Goal: Information Seeking & Learning: Check status

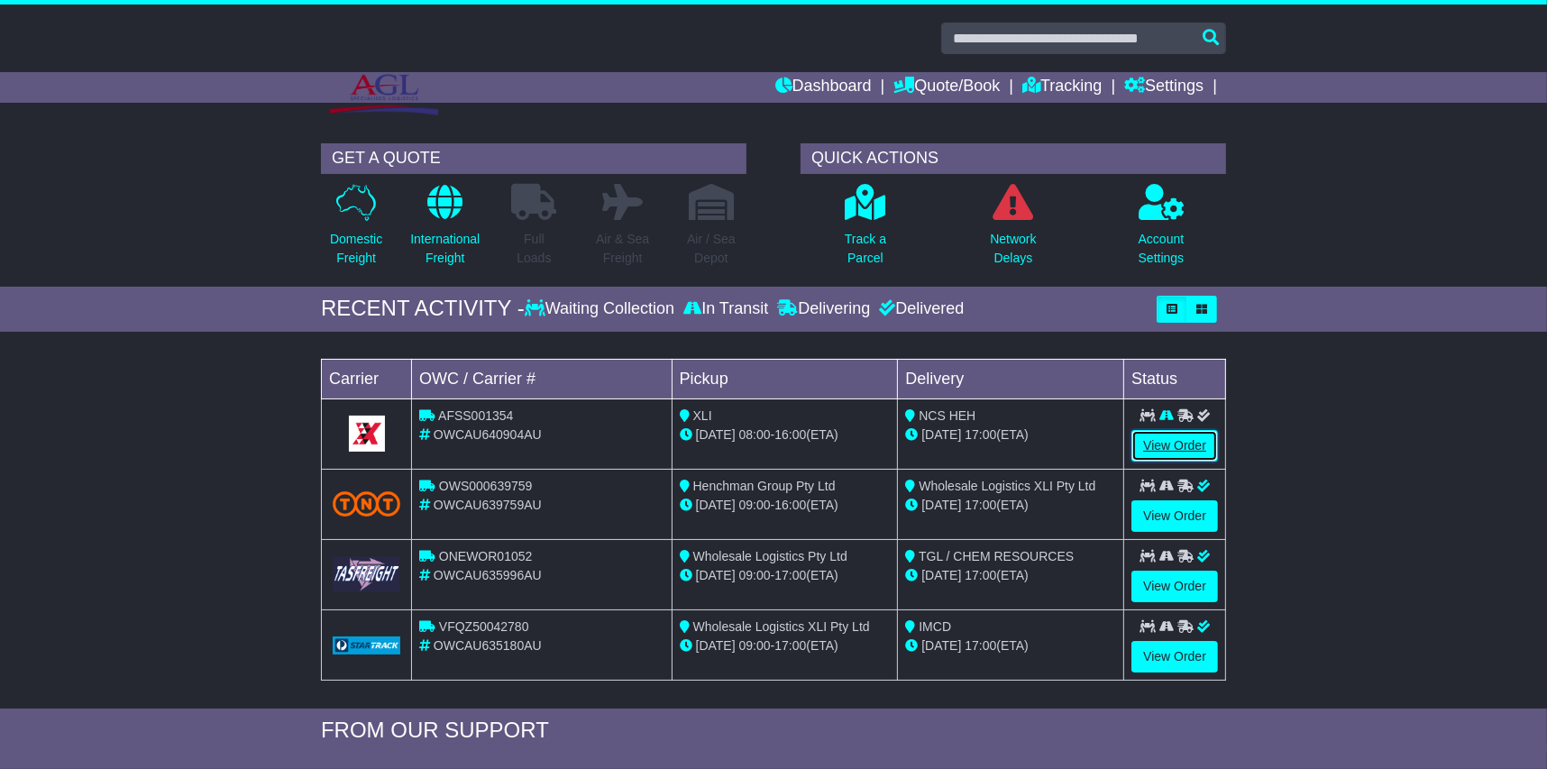
click at [1168, 437] on link "View Order" at bounding box center [1174, 446] width 87 height 32
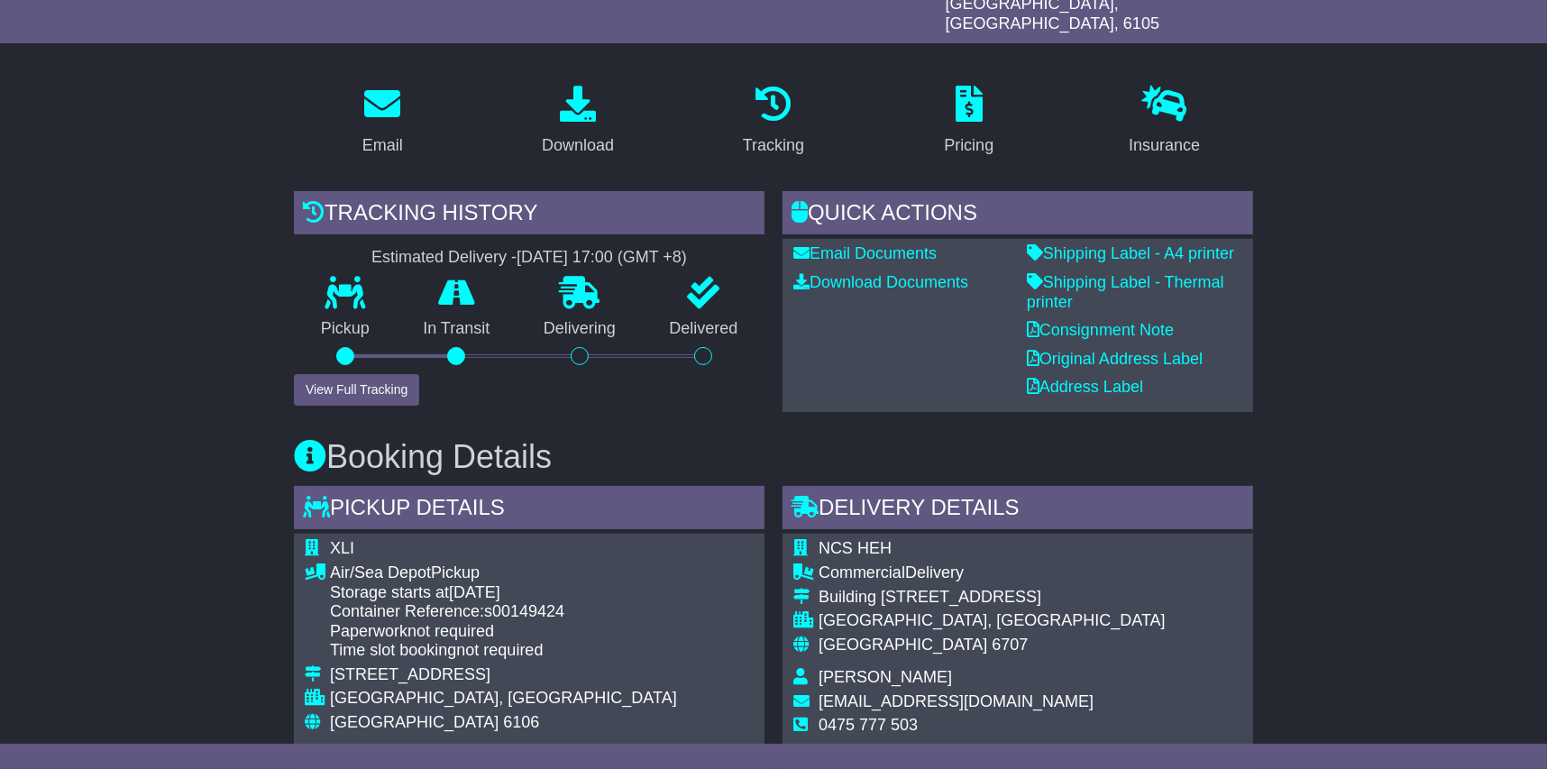
scroll to position [270, 0]
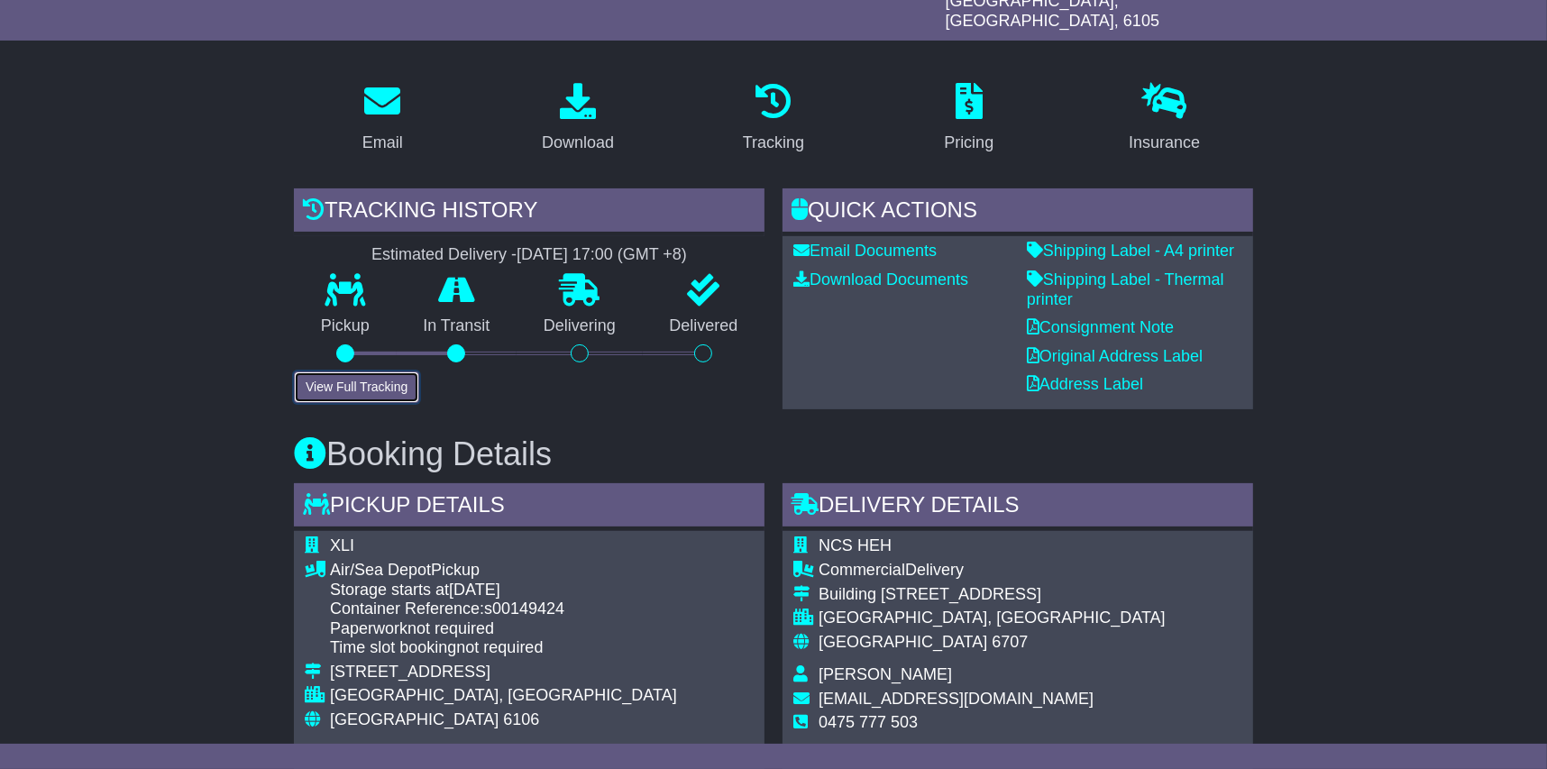
click at [382, 371] on button "View Full Tracking" at bounding box center [356, 387] width 125 height 32
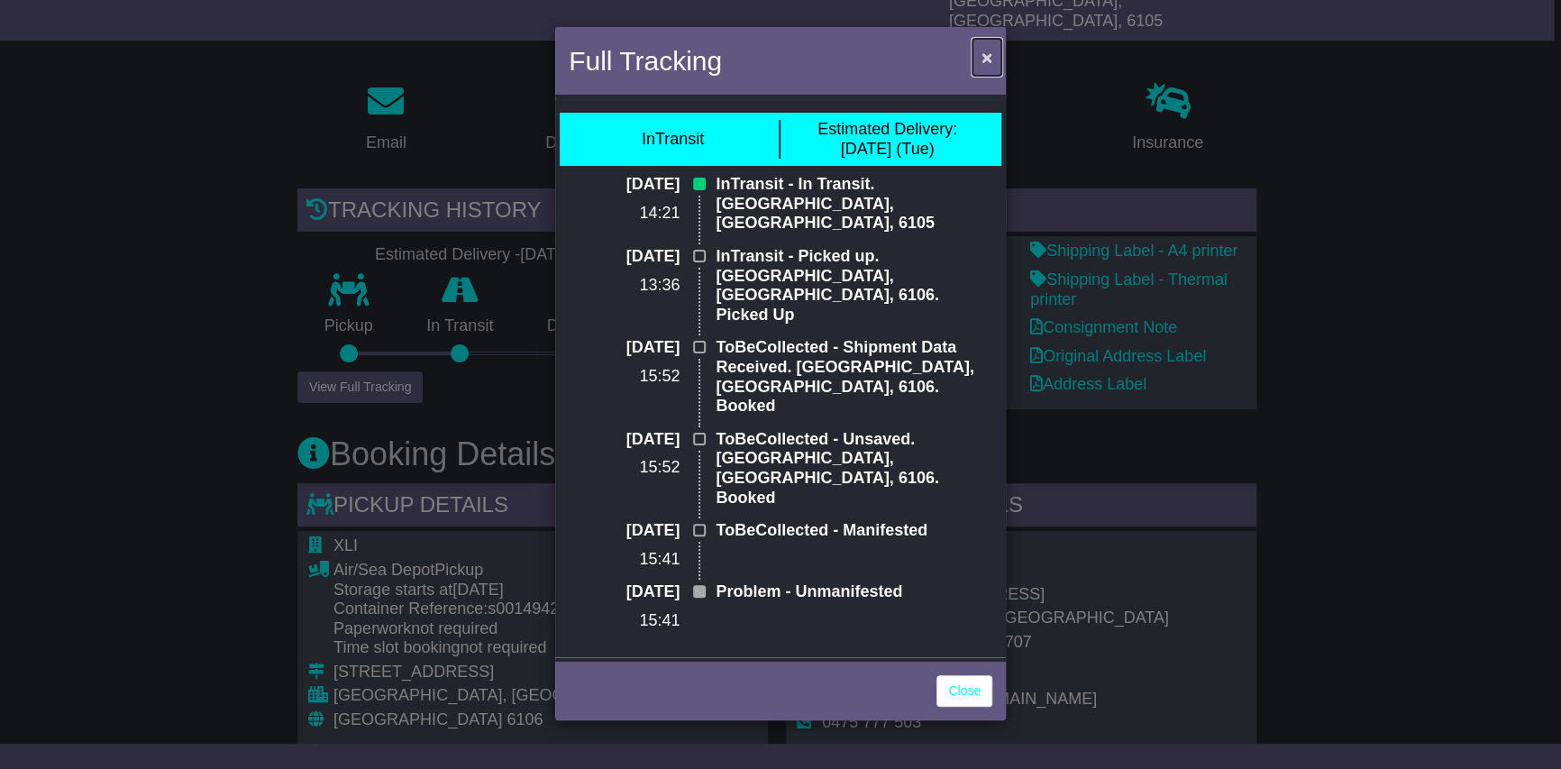
click at [983, 56] on span "×" at bounding box center [987, 57] width 11 height 21
